Goal: Transaction & Acquisition: Purchase product/service

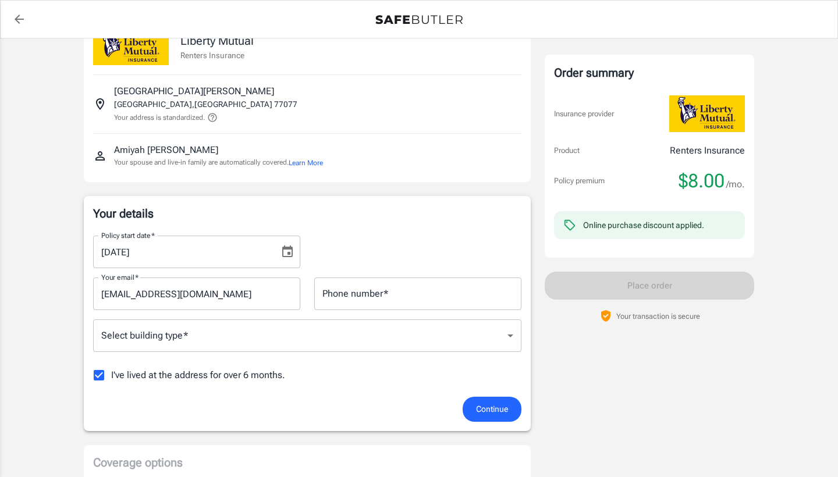
scroll to position [40, 0]
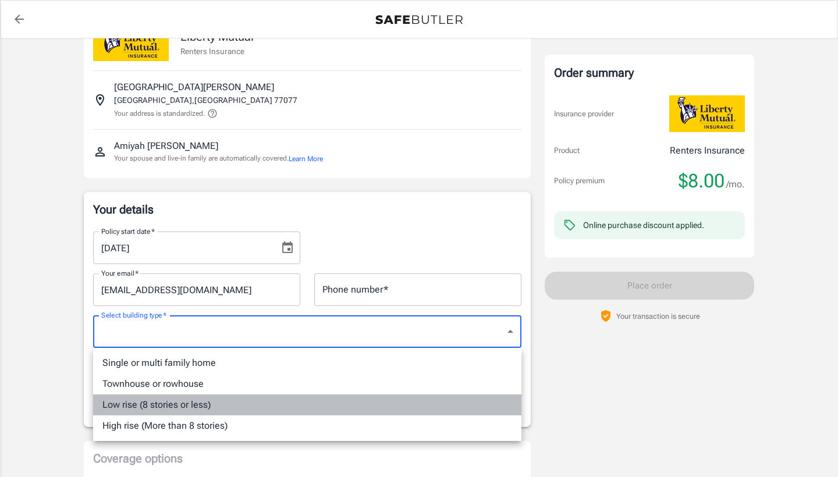
click at [236, 408] on li "Low rise (8 stories or less)" at bounding box center [307, 405] width 428 height 21
type input "lowrise"
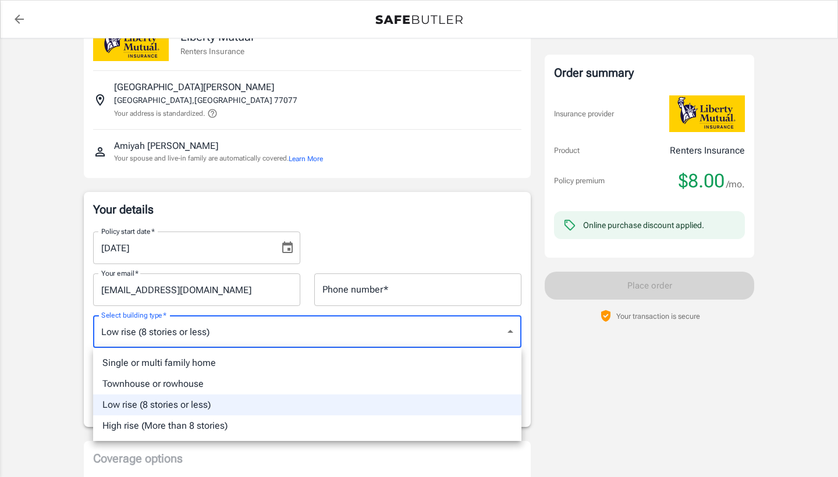
click at [345, 278] on div at bounding box center [419, 238] width 838 height 477
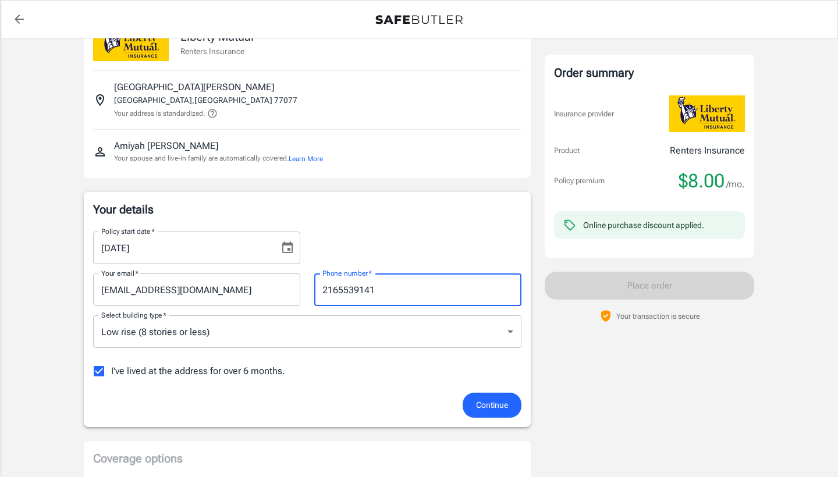
type input "2165539141"
click at [488, 401] on span "Continue" at bounding box center [492, 405] width 32 height 15
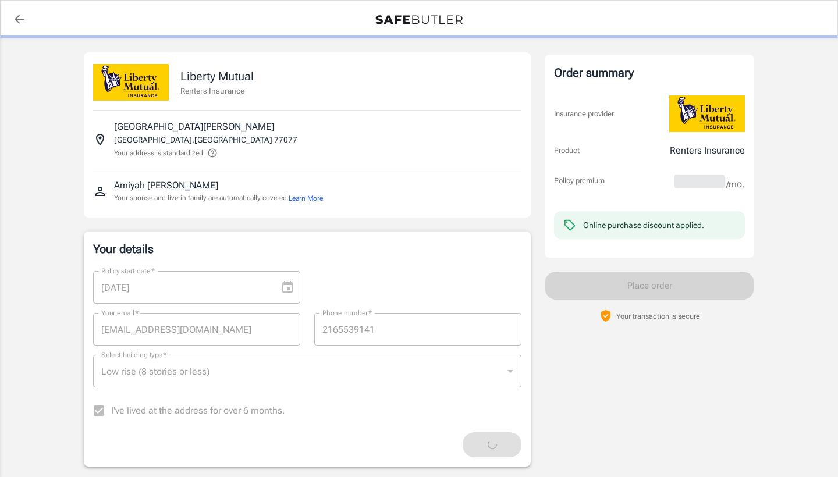
scroll to position [0, 0]
click at [22, 8] on link "back to quotes" at bounding box center [19, 19] width 23 height 23
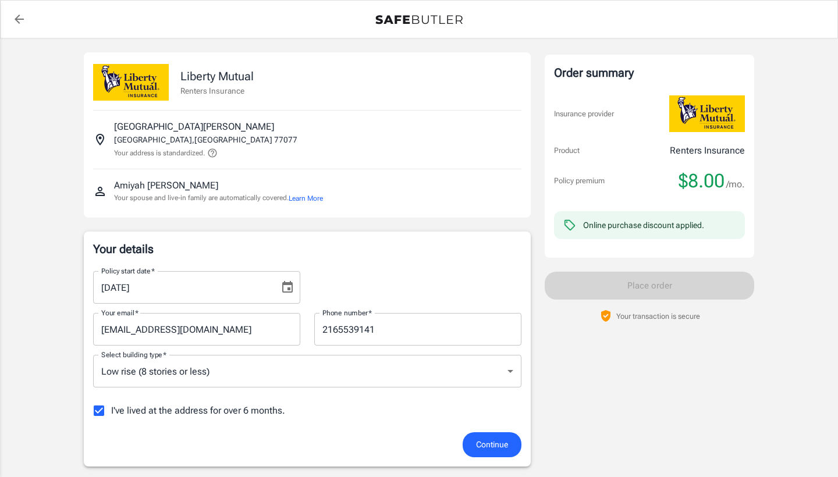
click at [100, 415] on input "I've lived at the address for over 6 months." at bounding box center [99, 411] width 24 height 24
checkbox input "false"
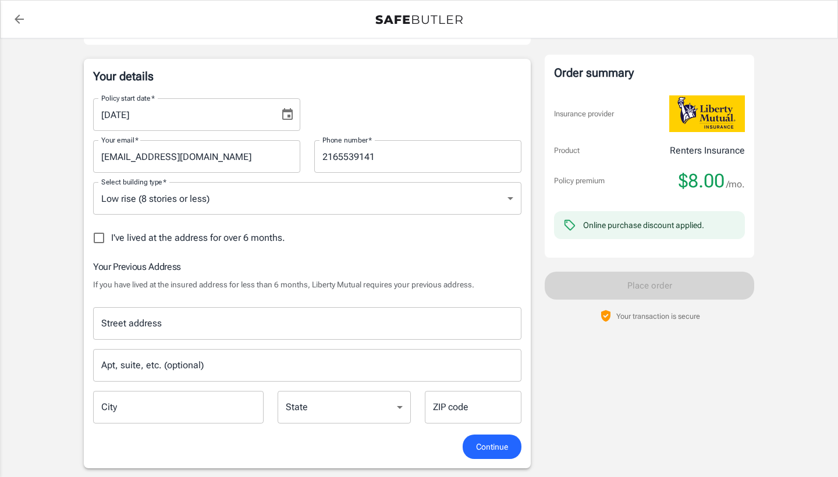
scroll to position [207, 0]
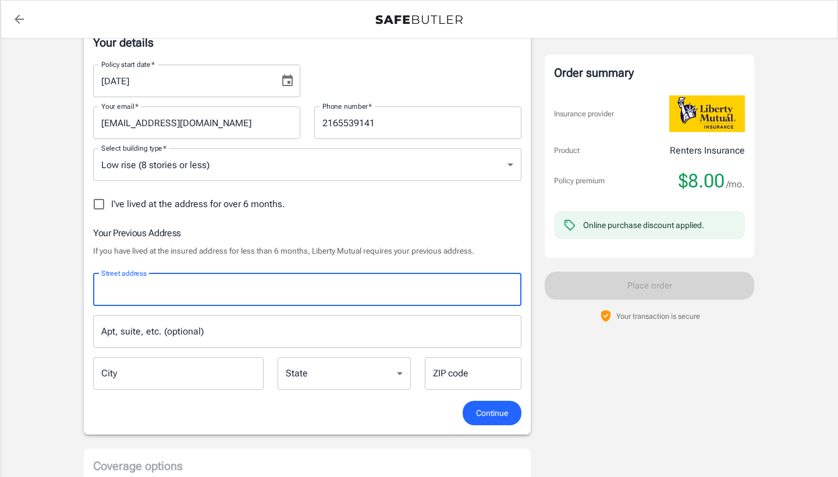
click at [221, 299] on input "Street address" at bounding box center [307, 290] width 418 height 22
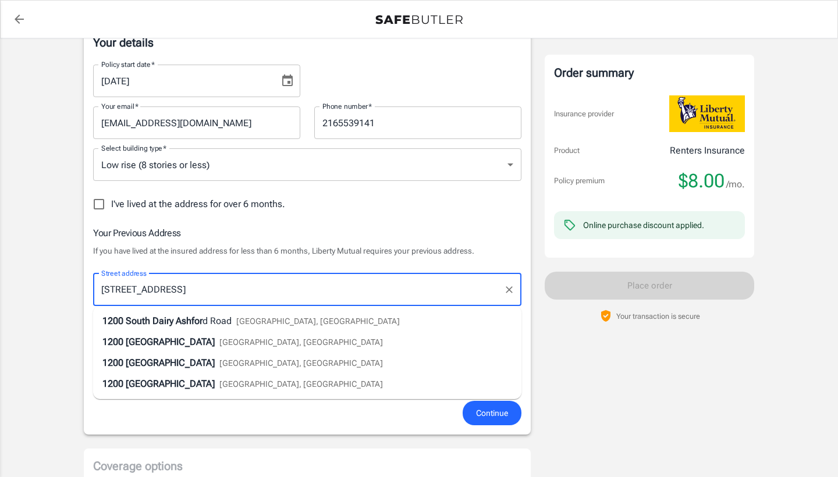
click at [244, 324] on span "Houston, TX" at bounding box center [318, 321] width 164 height 9
type input "1200 South Dairy Ashford Road"
type input "Houston"
select select "[GEOGRAPHIC_DATA]"
type input "77077"
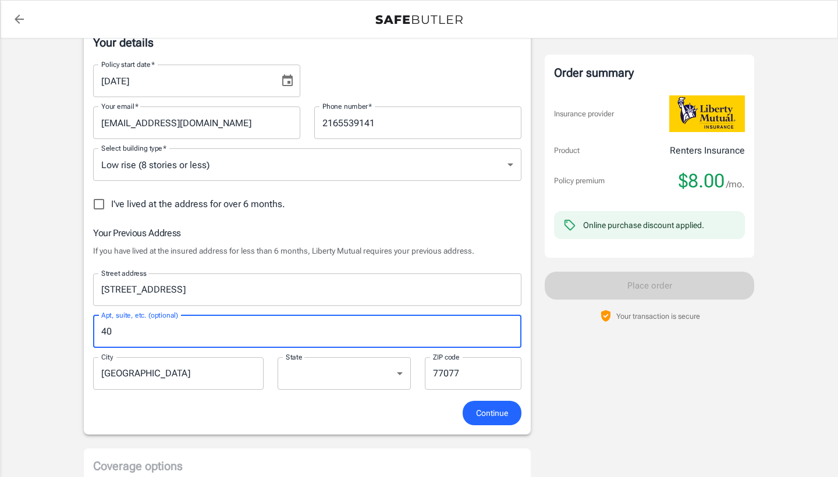
type input "4"
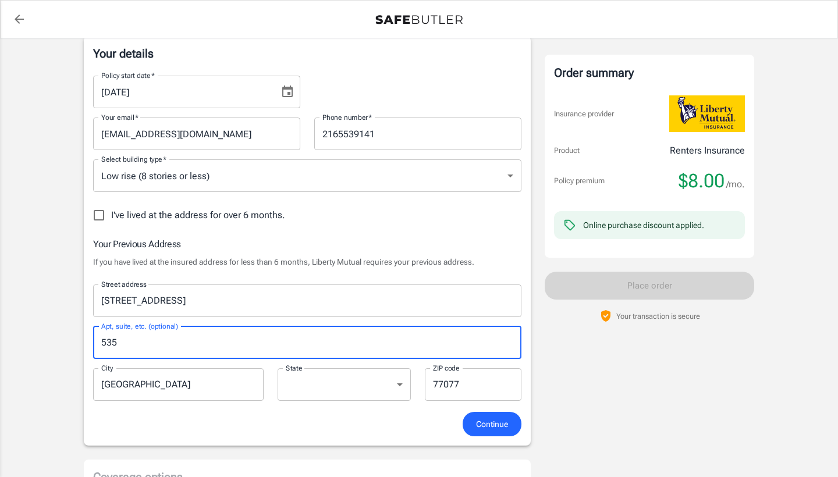
scroll to position [362, 0]
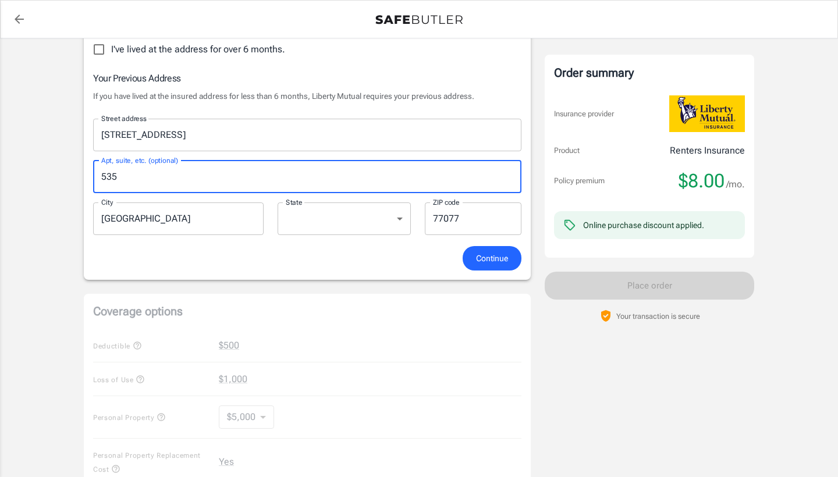
type input "535"
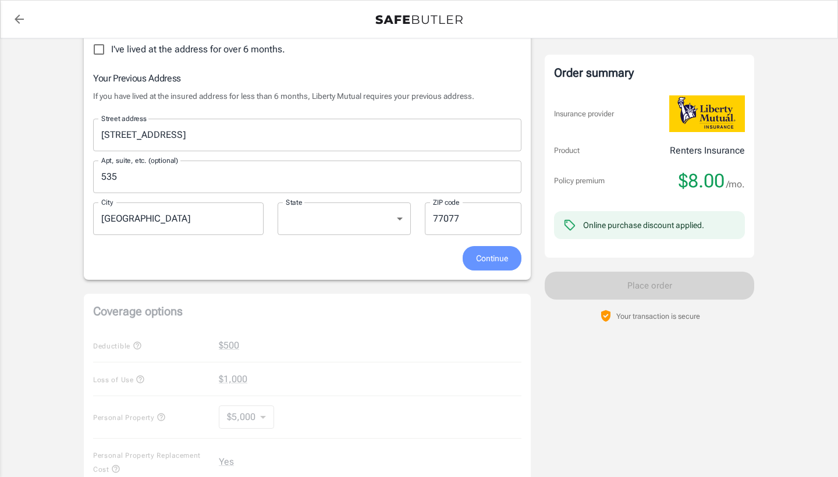
click at [492, 251] on button "Continue" at bounding box center [492, 258] width 59 height 25
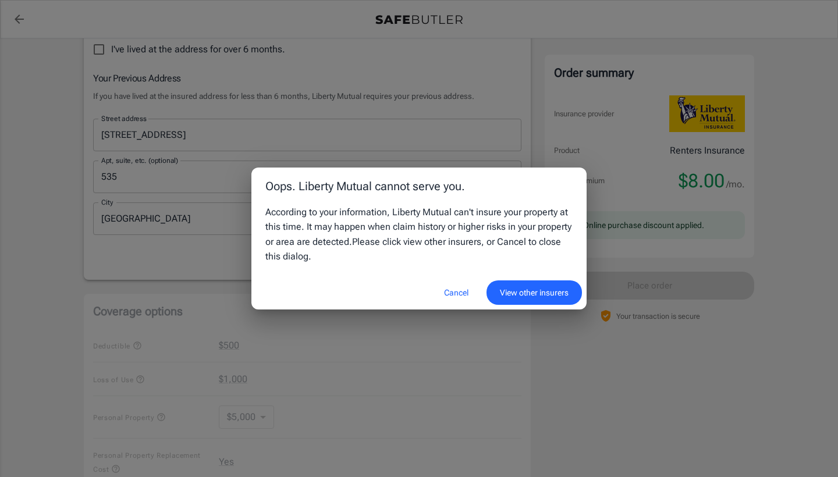
click at [452, 292] on button "Cancel" at bounding box center [456, 293] width 51 height 25
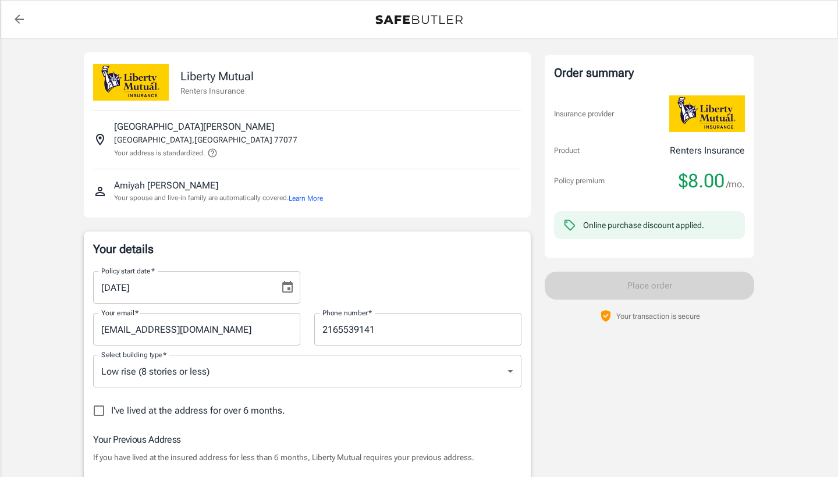
scroll to position [0, 0]
click at [267, 124] on p "[GEOGRAPHIC_DATA][PERSON_NAME]" at bounding box center [194, 127] width 160 height 14
click at [214, 154] on icon at bounding box center [212, 153] width 10 height 10
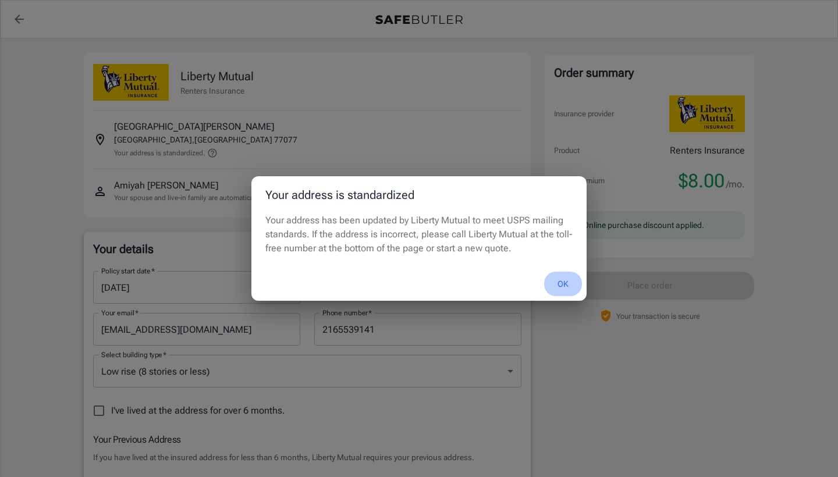
click at [568, 286] on button "OK" at bounding box center [563, 284] width 38 height 25
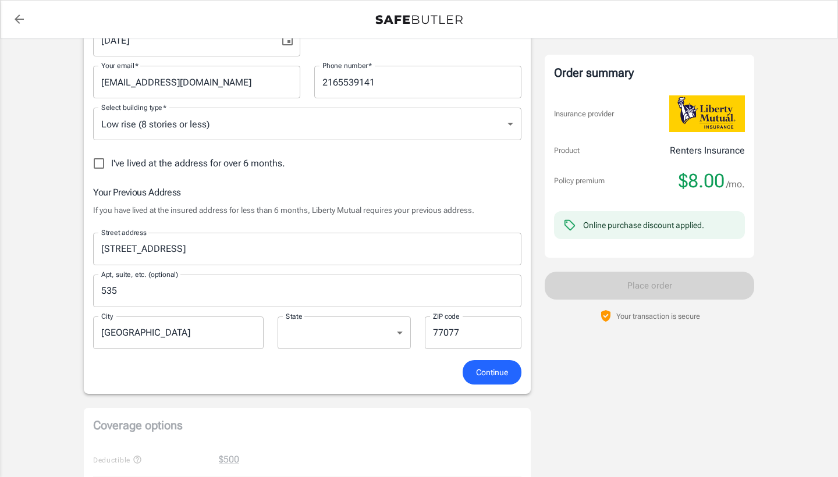
scroll to position [272, 0]
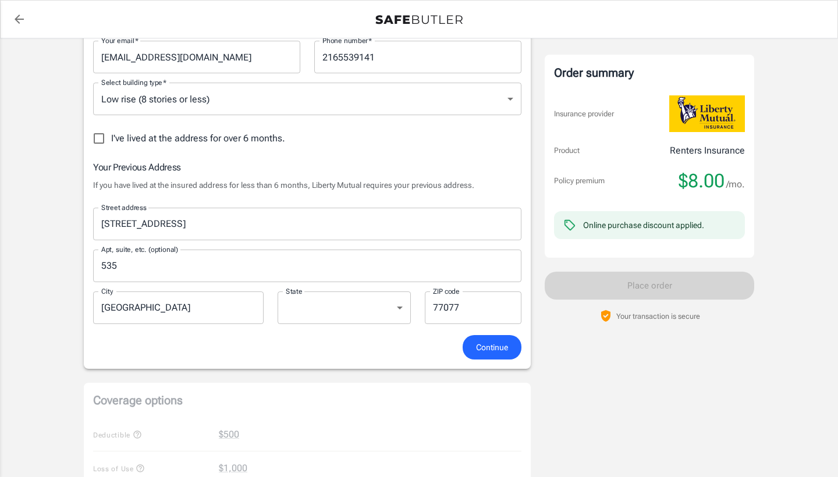
click at [497, 347] on span "Continue" at bounding box center [492, 348] width 32 height 15
